Goal: Task Accomplishment & Management: Manage account settings

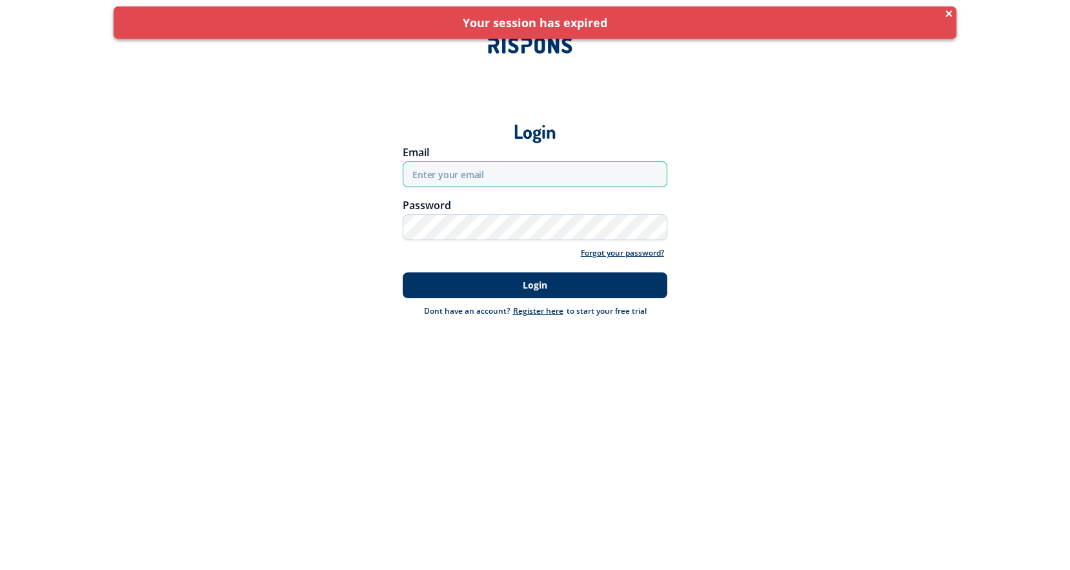
click at [448, 178] on input "email" at bounding box center [535, 174] width 265 height 26
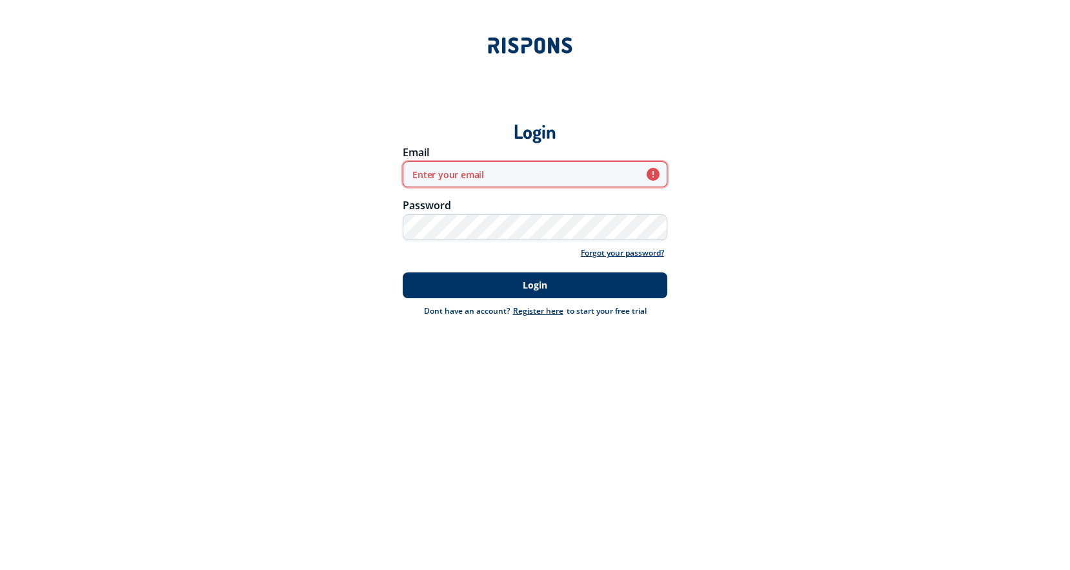
type input "[EMAIL_ADDRESS][DOMAIN_NAME]"
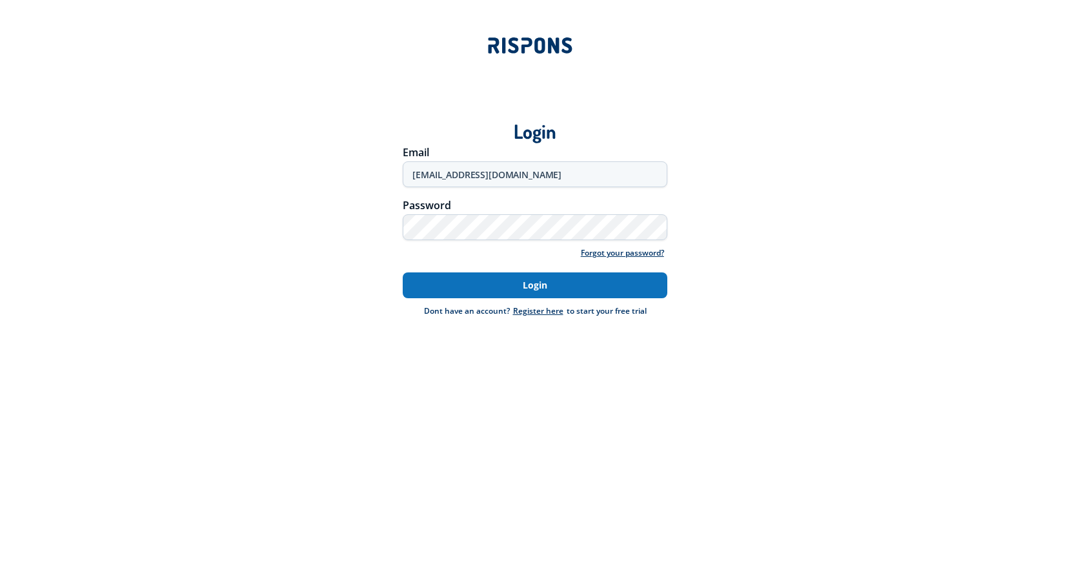
click at [518, 295] on button "Login" at bounding box center [535, 285] width 265 height 26
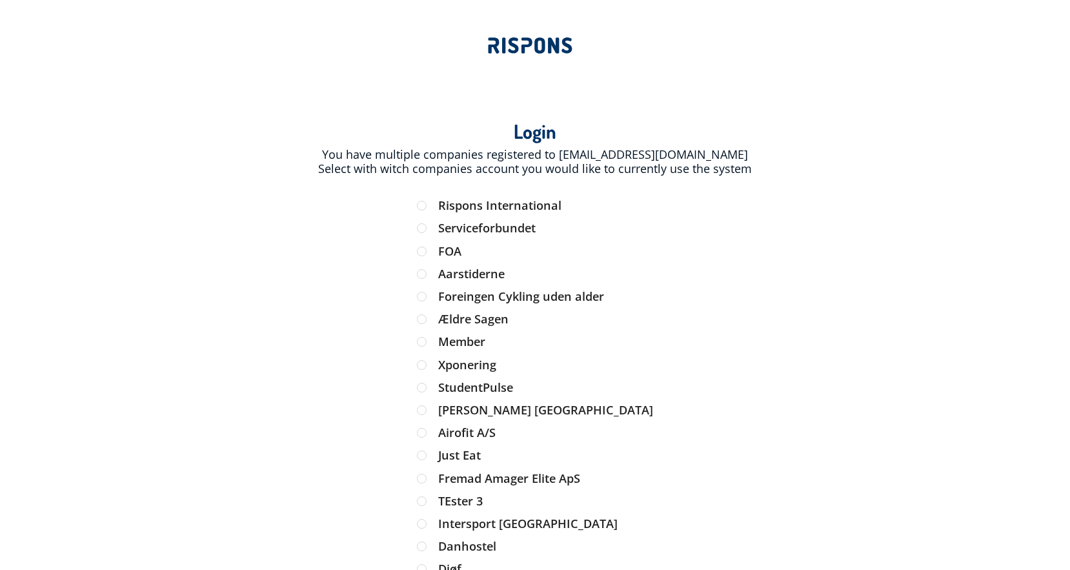
click at [510, 194] on div "You have multiple companies registered to [EMAIL_ADDRESS][DOMAIN_NAME] Select w…" at bounding box center [535, 426] width 904 height 571
click at [510, 200] on label "Rispons International" at bounding box center [535, 205] width 237 height 11
click at [428, 200] on input "Rispons International" at bounding box center [422, 205] width 11 height 11
radio input "true"
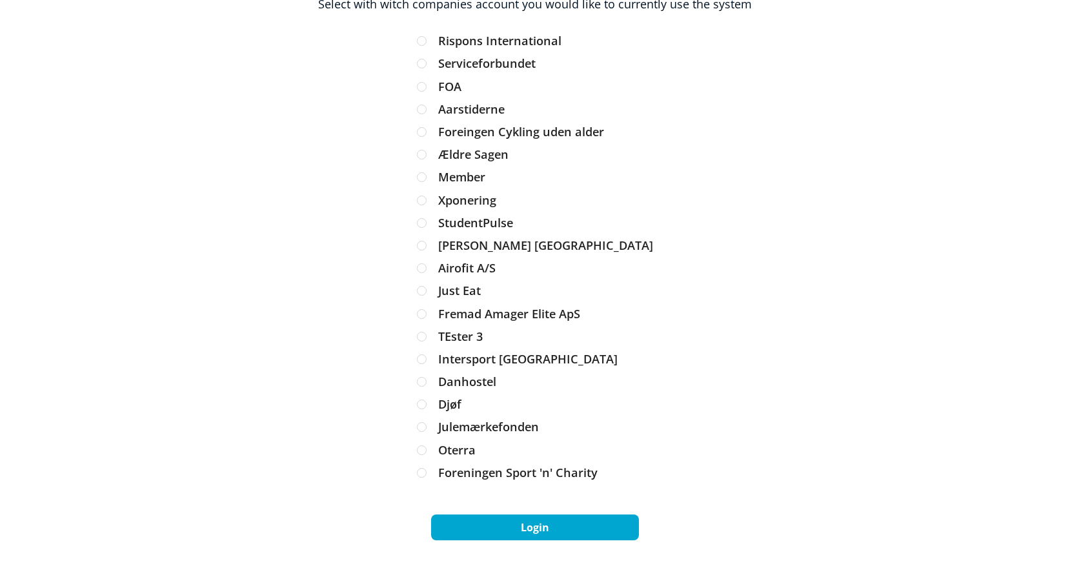
click at [510, 518] on button "Login" at bounding box center [535, 527] width 208 height 26
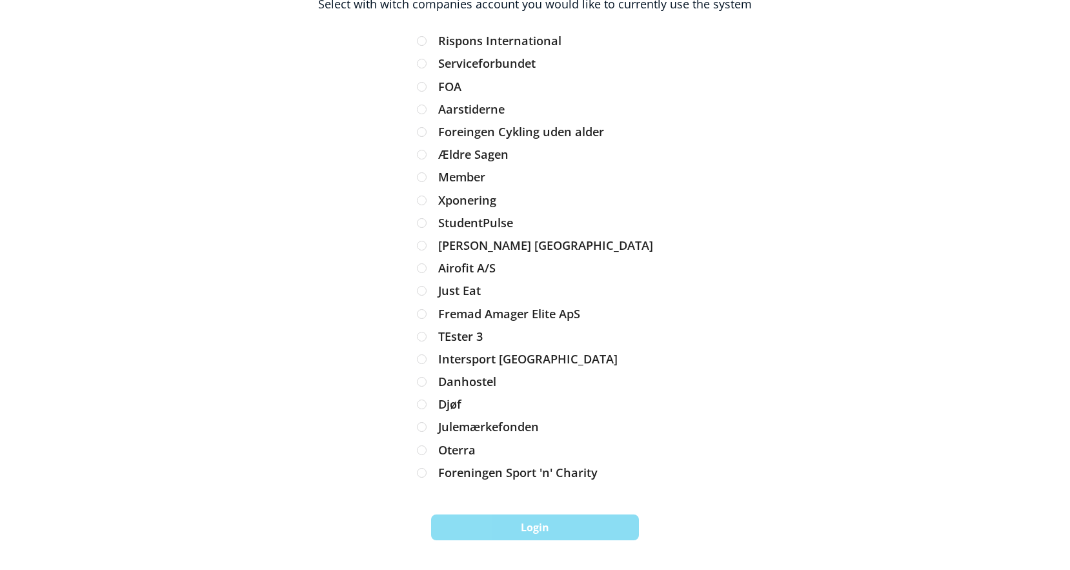
scroll to position [0, 0]
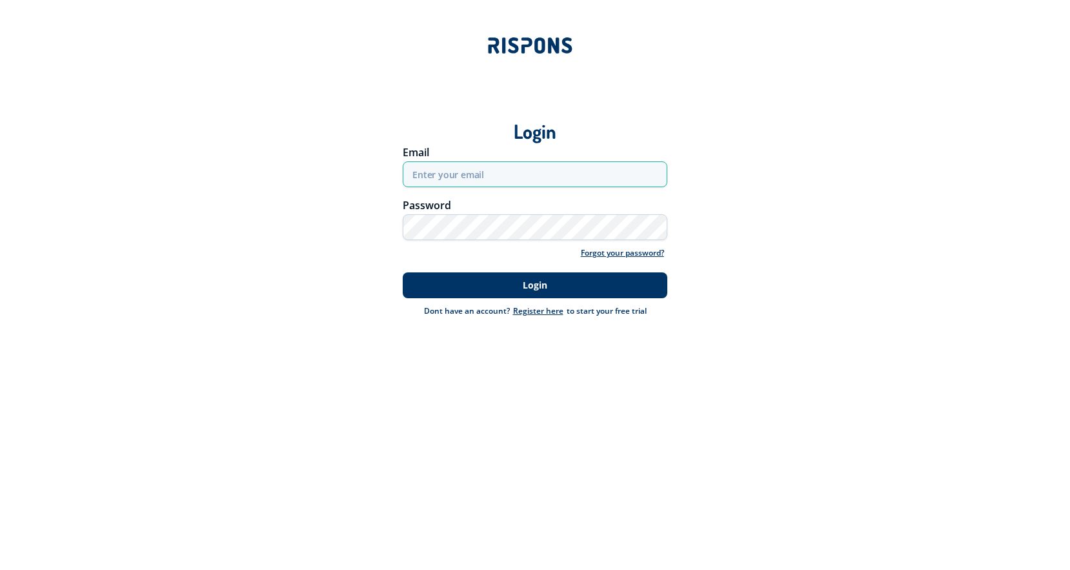
click at [495, 179] on input "email" at bounding box center [535, 174] width 265 height 26
type input "[EMAIL_ADDRESS][DOMAIN_NAME]"
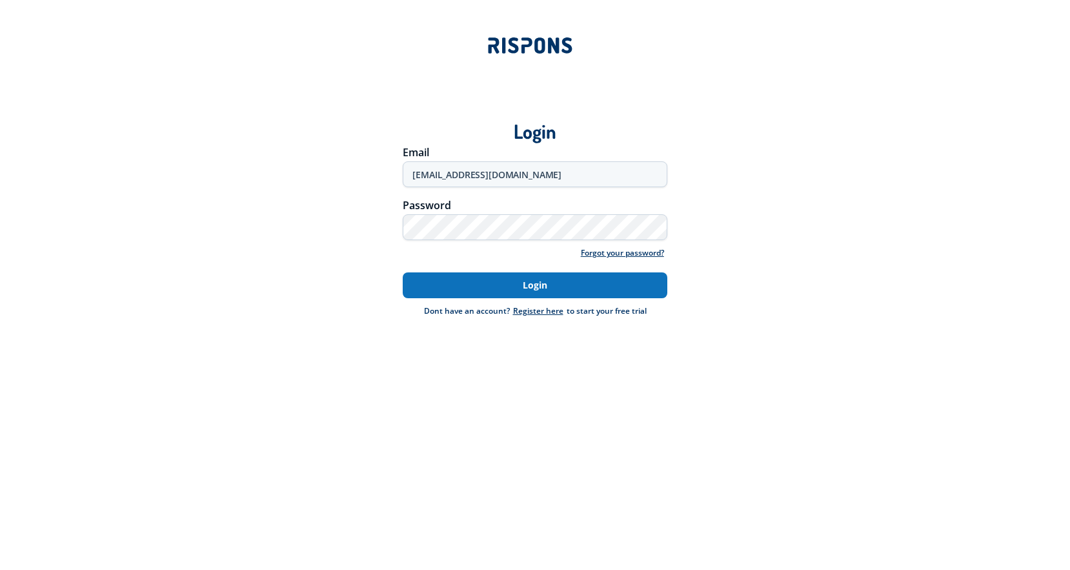
click at [492, 280] on button "Login" at bounding box center [535, 285] width 265 height 26
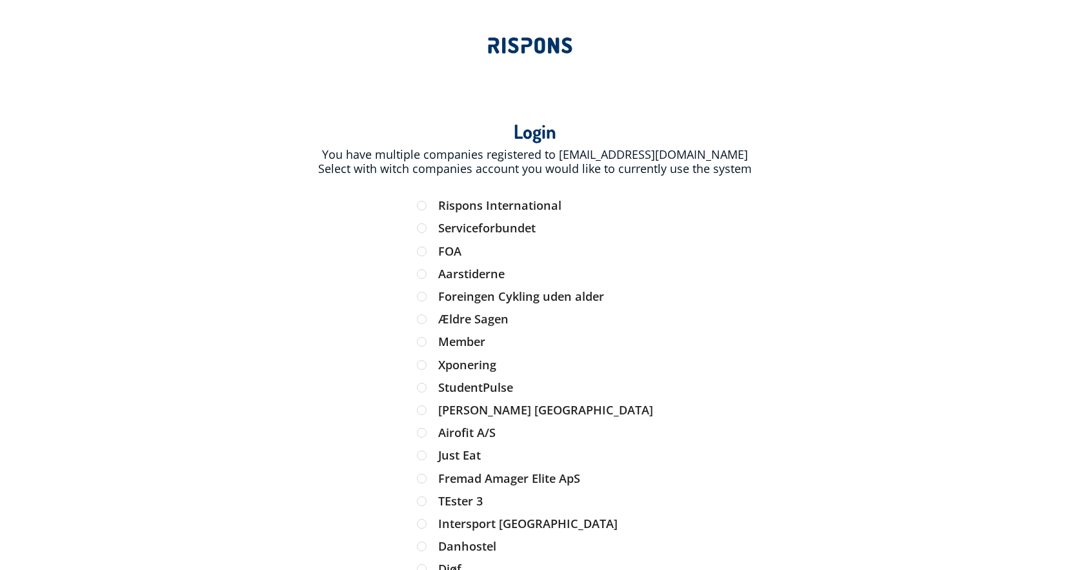
click at [493, 219] on div "Rispons International" at bounding box center [535, 211] width 237 height 23
click at [493, 216] on div "Rispons International" at bounding box center [535, 211] width 237 height 23
click at [499, 211] on label "Rispons International" at bounding box center [535, 205] width 237 height 11
click at [428, 211] on input "Rispons International" at bounding box center [422, 205] width 11 height 11
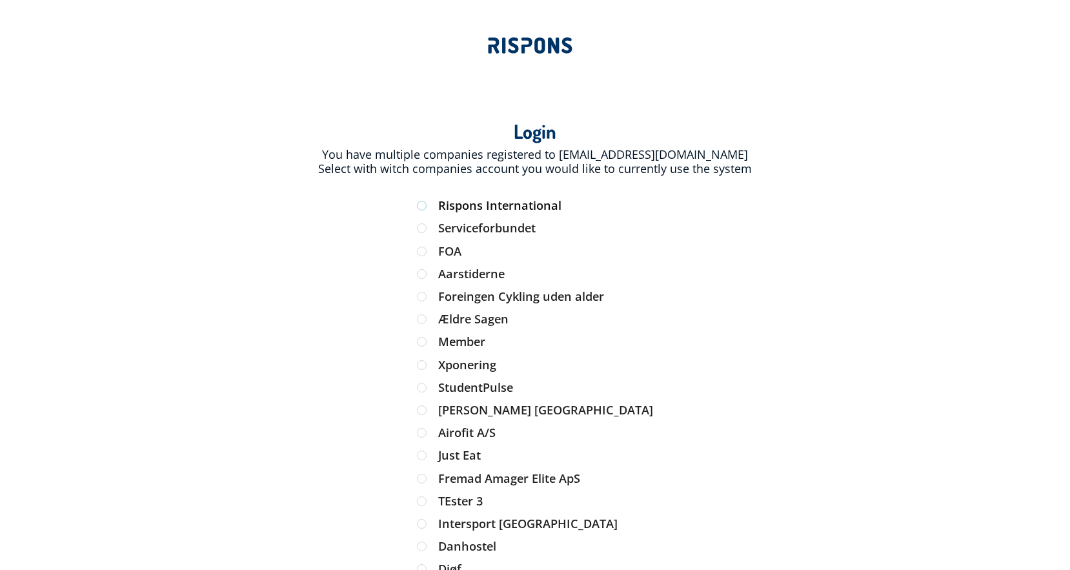
radio input "true"
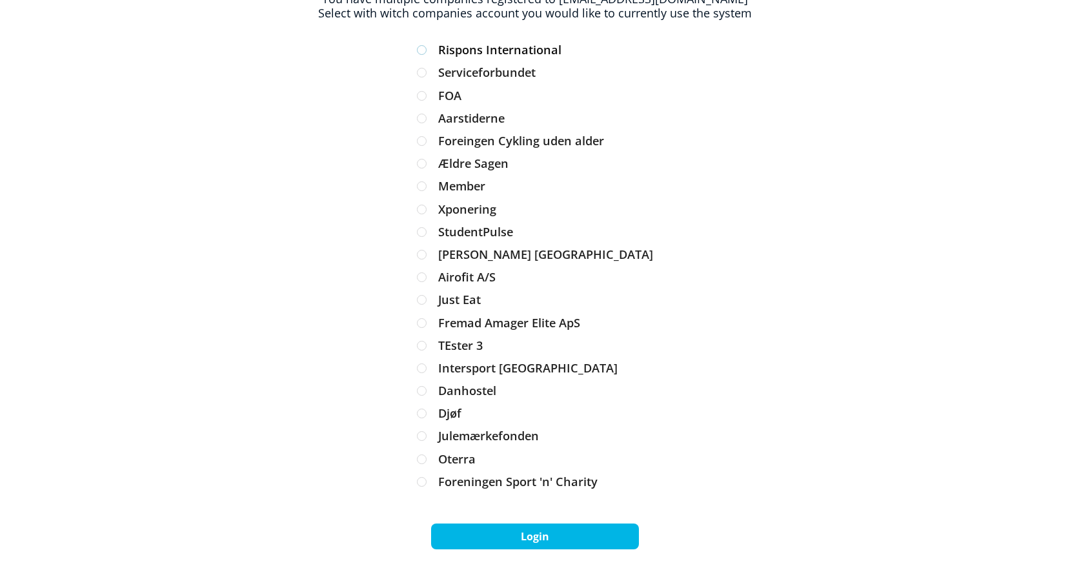
scroll to position [165, 0]
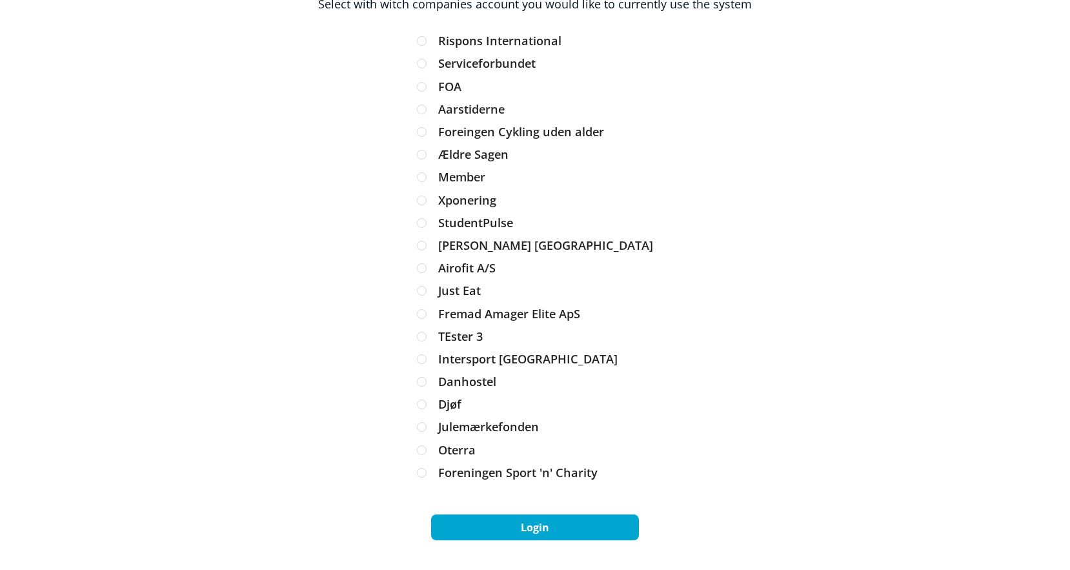
click at [536, 525] on button "Login" at bounding box center [535, 527] width 208 height 26
